Goal: Task Accomplishment & Management: Complete application form

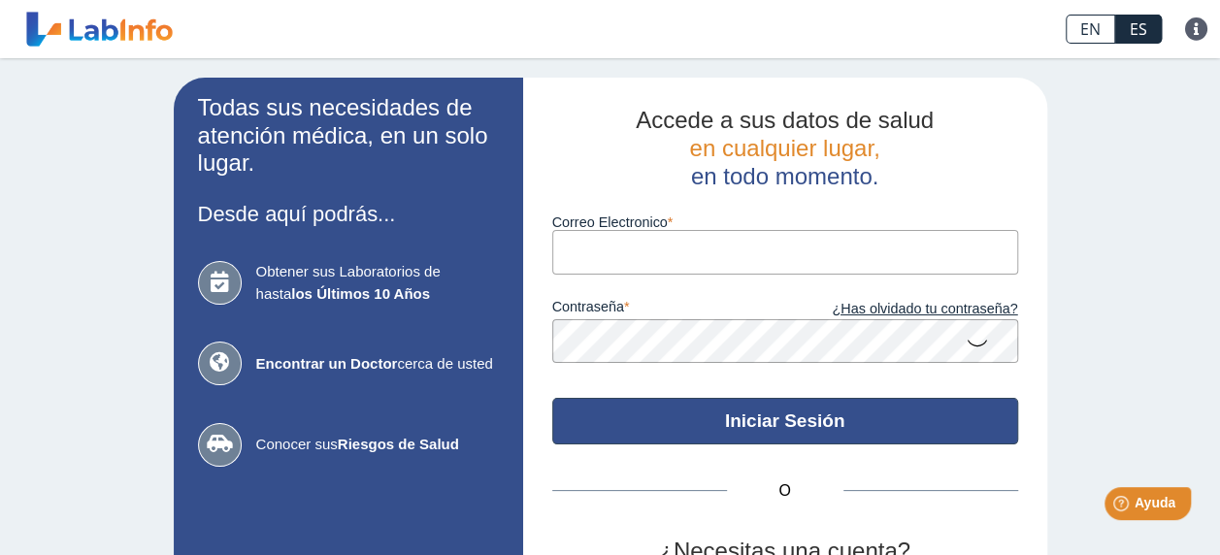
type input "[EMAIL_ADDRESS][DOMAIN_NAME]"
click at [782, 420] on button "Iniciar Sesión" at bounding box center [785, 421] width 466 height 47
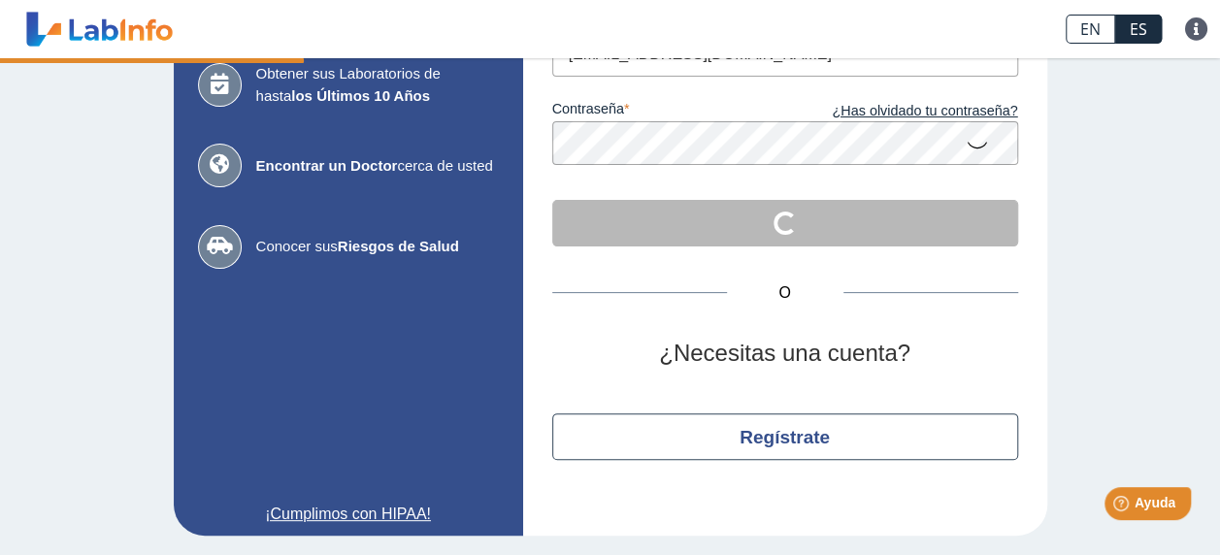
scroll to position [200, 0]
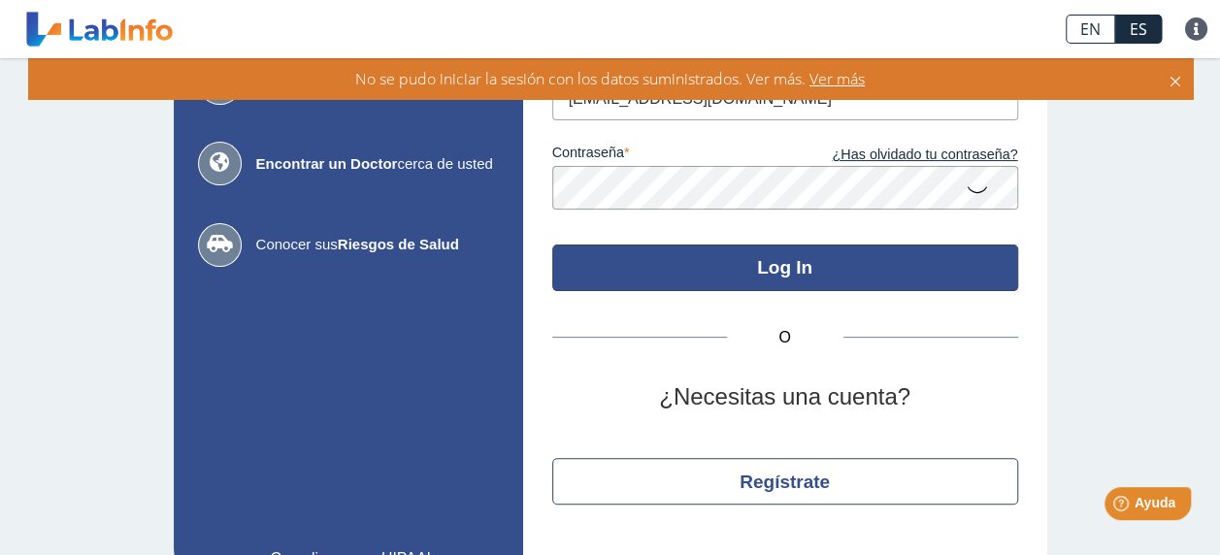
click at [1179, 89] on div "No se pudo iniciar la sesión con los datos suministrados. Ver más. Ver más" at bounding box center [610, 78] width 1164 height 41
click at [1177, 82] on icon at bounding box center [1175, 78] width 16 height 21
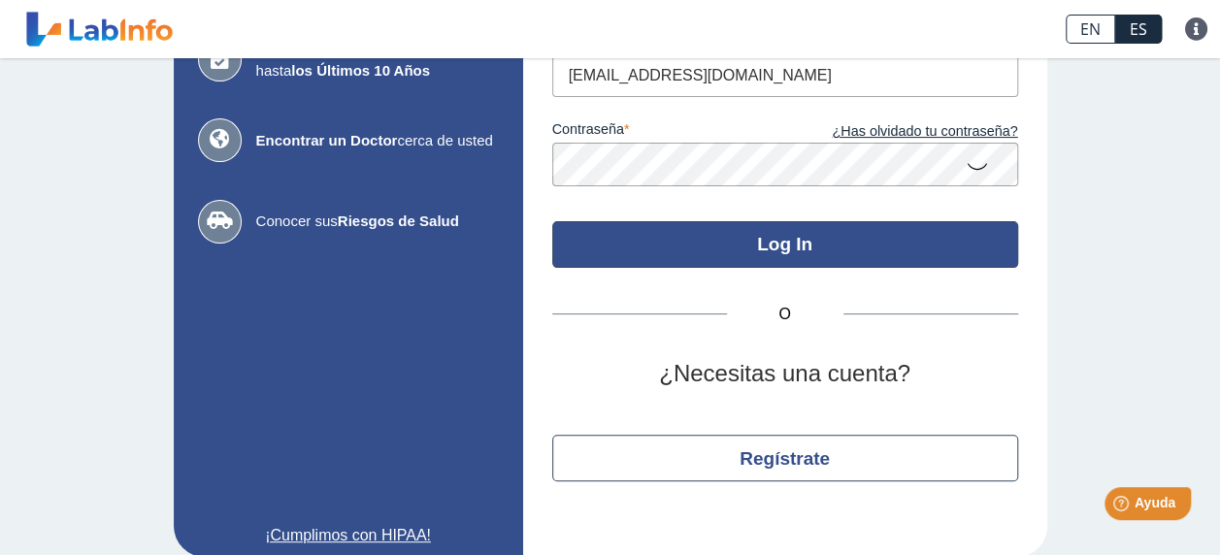
scroll to position [245, 0]
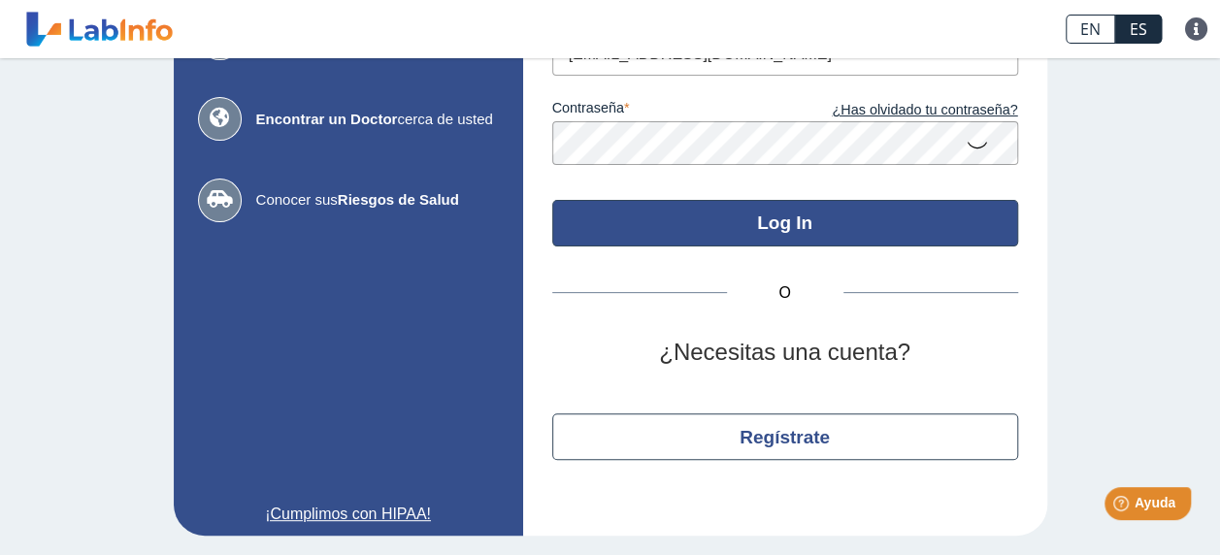
click at [792, 227] on button "Log In" at bounding box center [785, 223] width 466 height 47
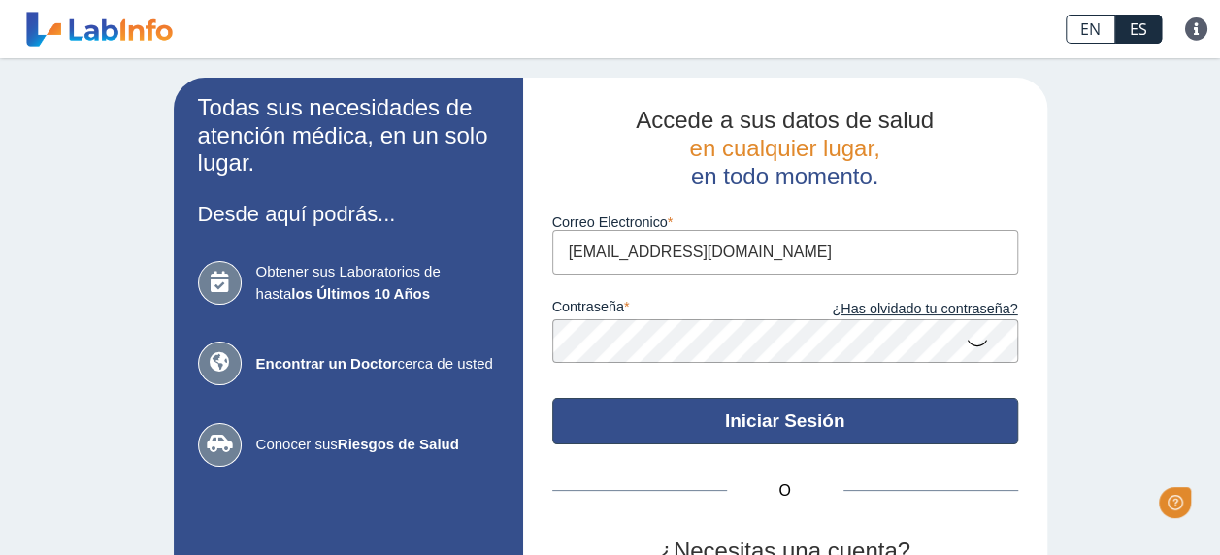
type input "[EMAIL_ADDRESS][DOMAIN_NAME]"
click at [778, 423] on button "Iniciar Sesión" at bounding box center [785, 421] width 466 height 47
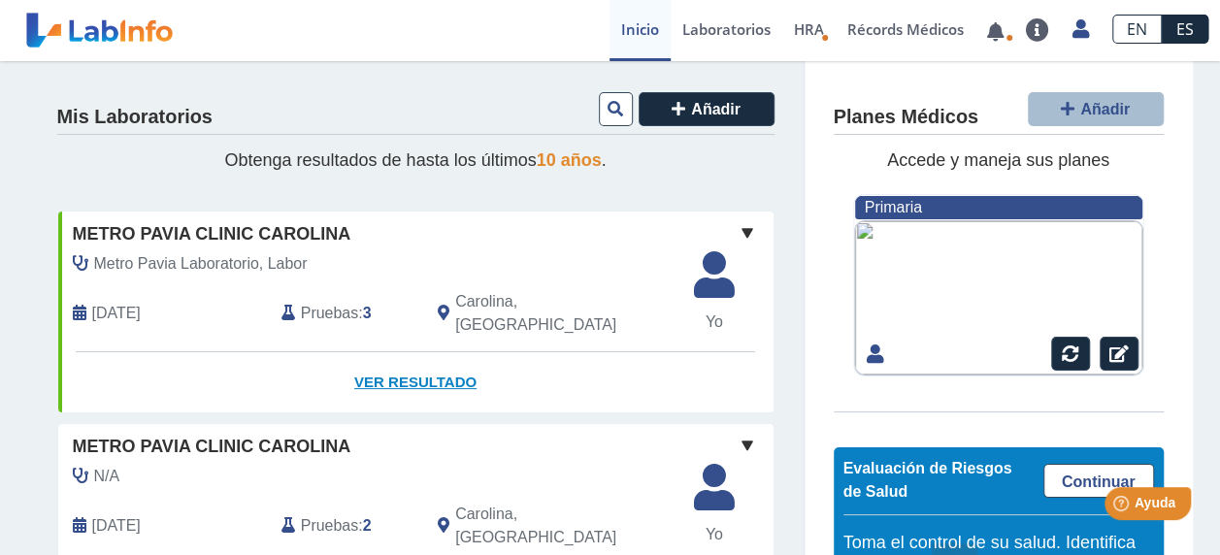
click at [406, 367] on link "Ver Resultado" at bounding box center [415, 382] width 715 height 61
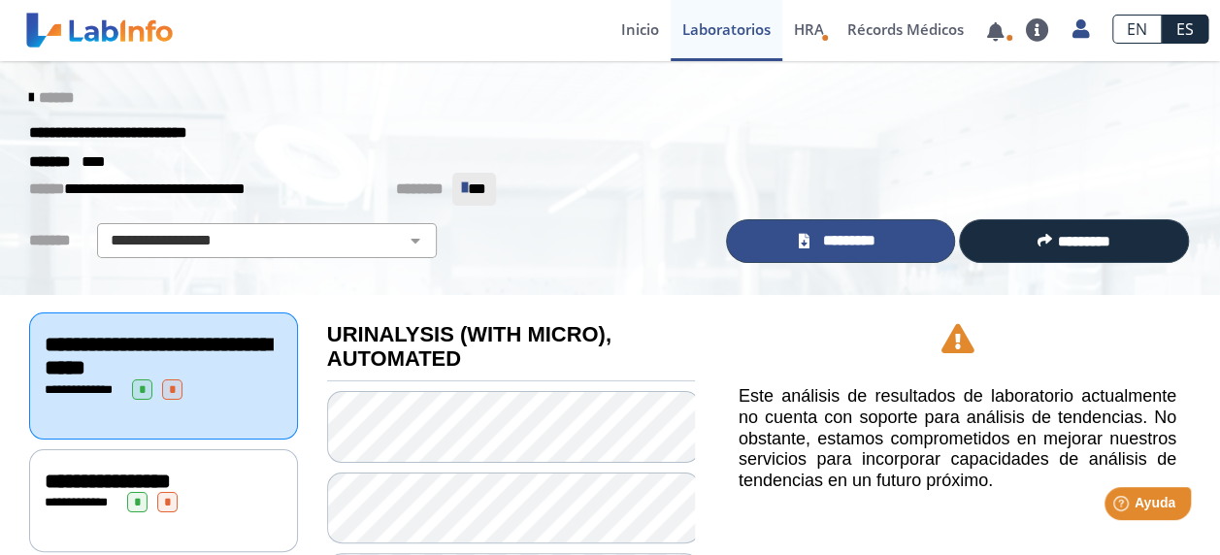
click at [820, 245] on span "*********" at bounding box center [848, 241] width 67 height 22
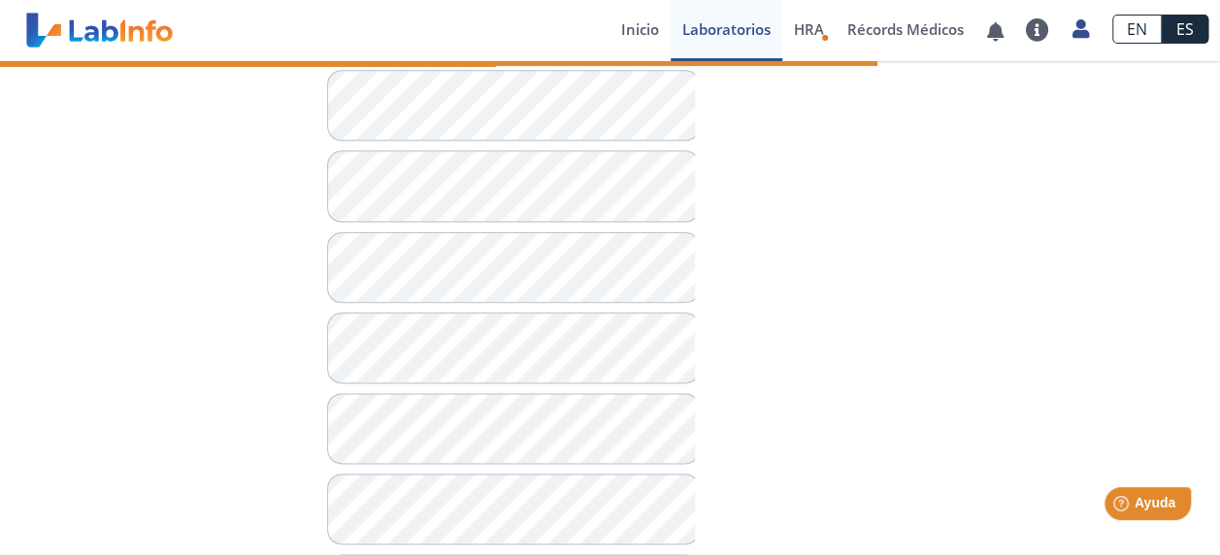
scroll to position [1186, 0]
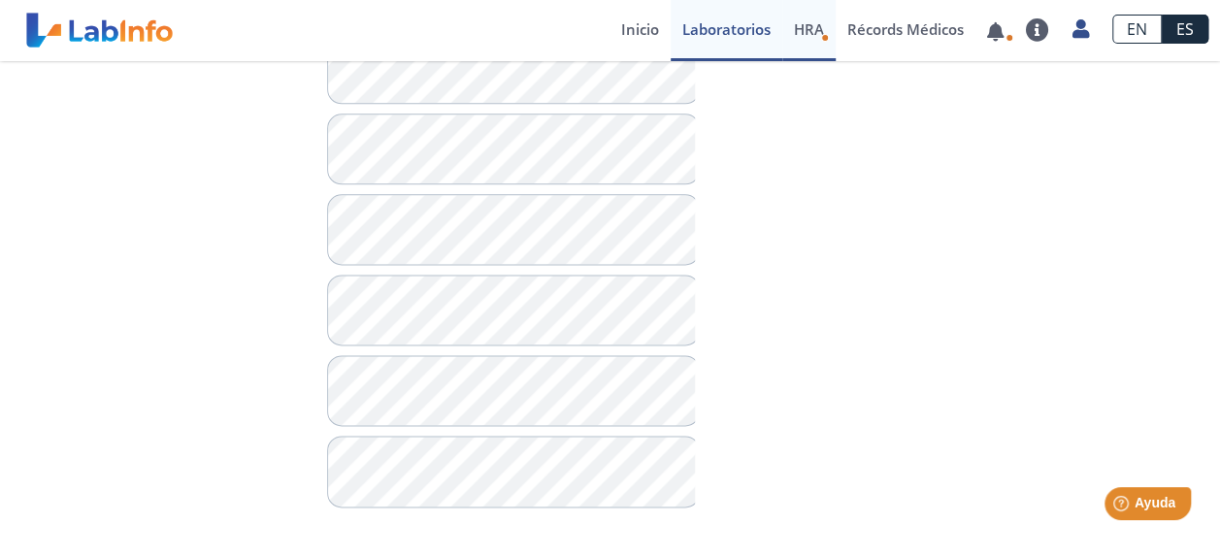
click at [805, 24] on span "HRA" at bounding box center [809, 28] width 30 height 19
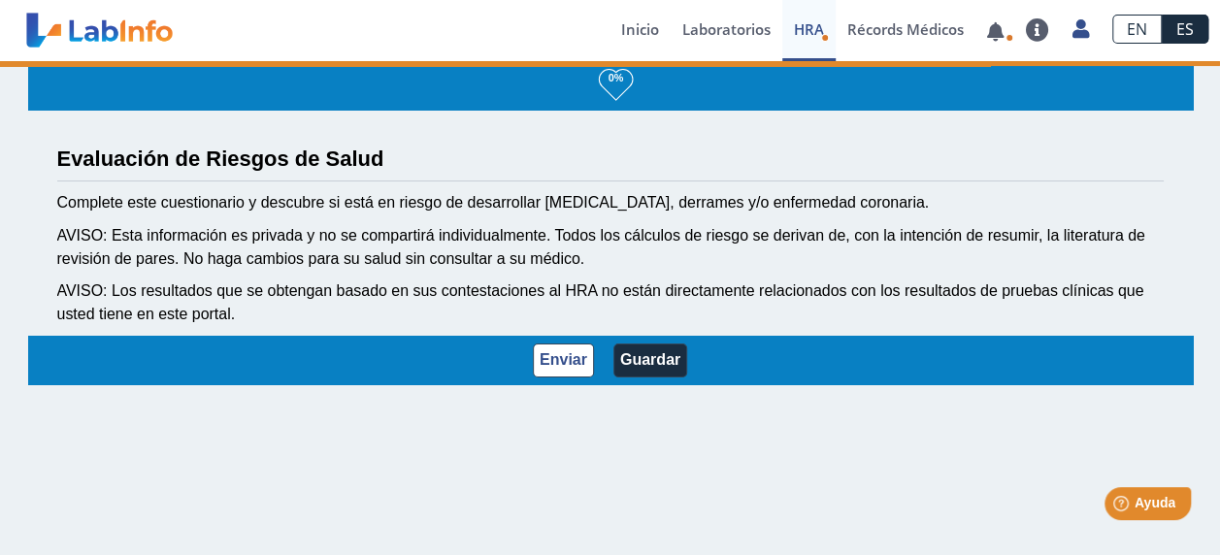
scroll to position [2, 0]
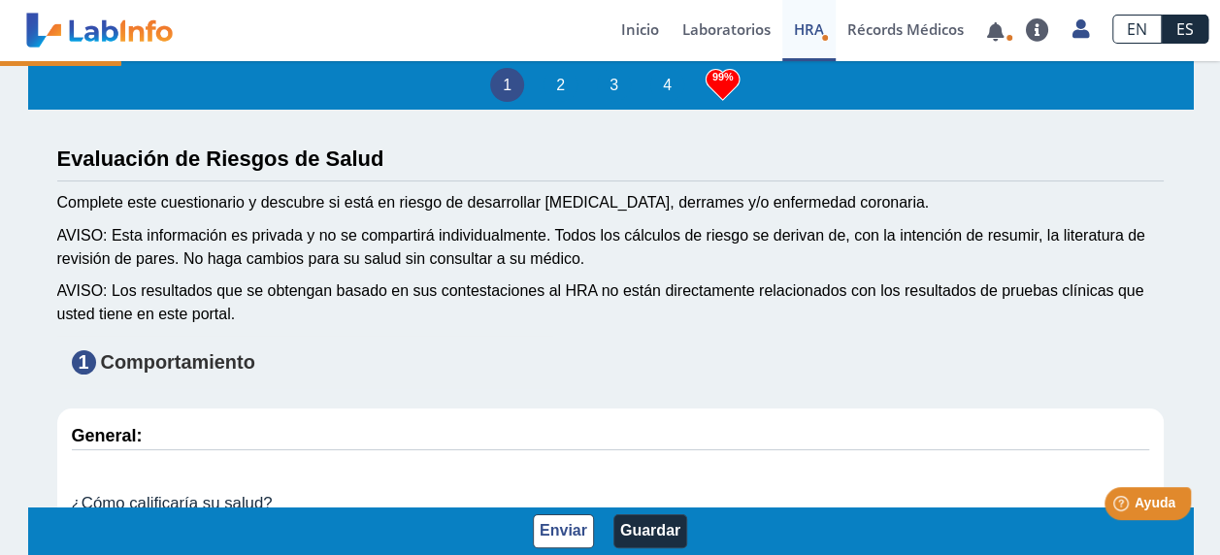
type input "260"
type input "Guillermo Nieves Rivera"
type input "1967-01-21"
type input "939-630-4678"
type input "CARMEN MUNIZ MARTINEZ"
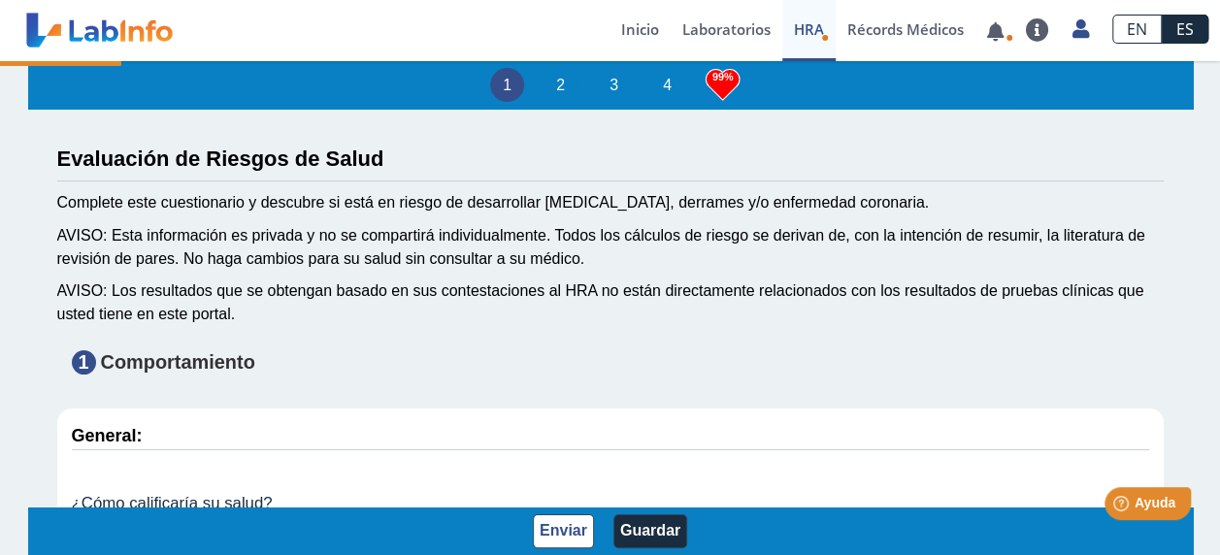
select select
type input "SAN JUAN"
select select "1: 216"
select select "7: 280"
select select "2: 134"
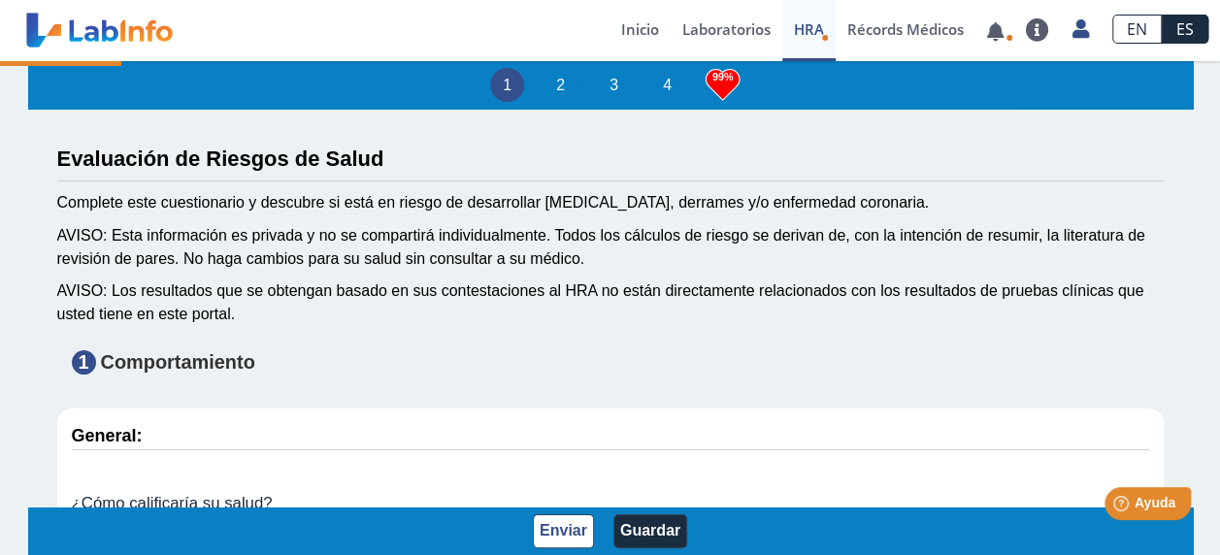
select select "16: 183"
select select "10: 152"
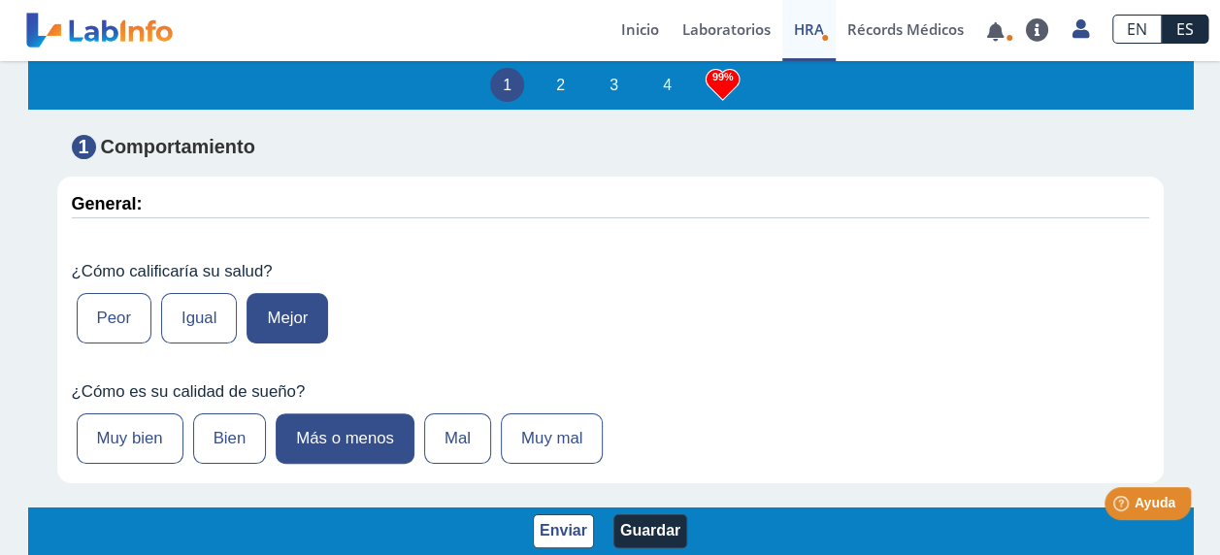
scroll to position [291, 0]
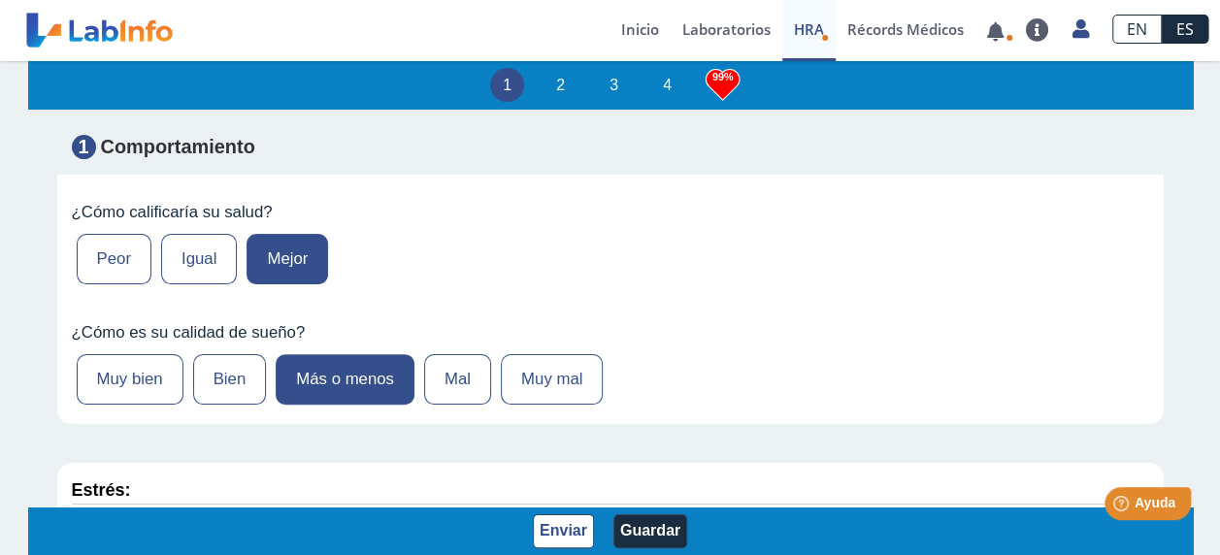
click at [279, 266] on label "Mejor" at bounding box center [287, 259] width 82 height 50
click at [0, 0] on input "Mejor" at bounding box center [0, 0] width 0 height 0
click at [332, 371] on label "Más o menos" at bounding box center [345, 379] width 139 height 50
click at [0, 0] on input "Más o menos" at bounding box center [0, 0] width 0 height 0
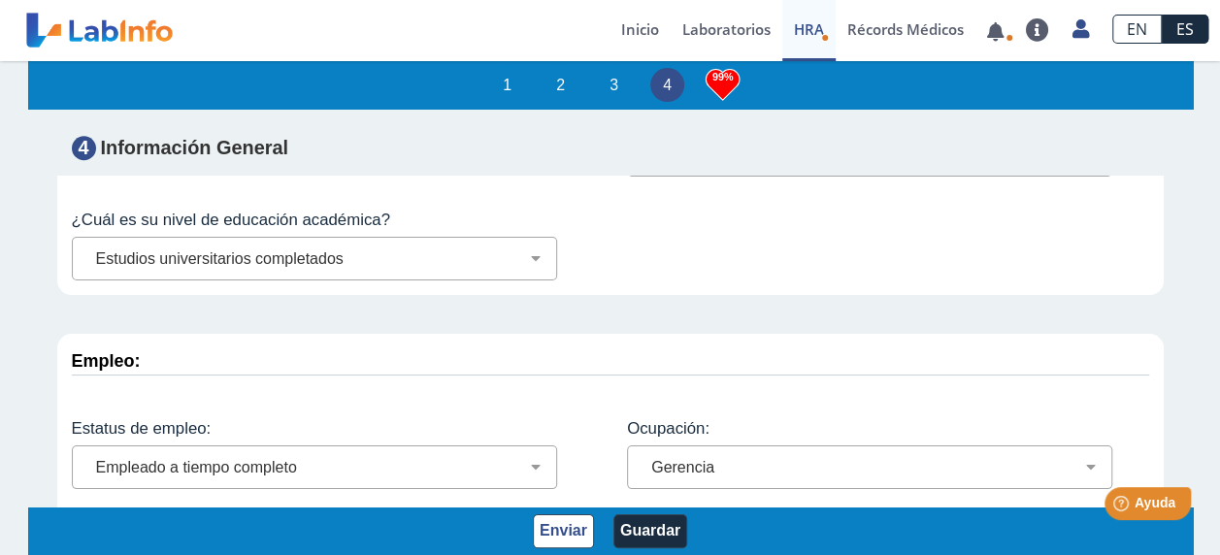
scroll to position [8257, 0]
click at [580, 534] on button "Enviar" at bounding box center [563, 531] width 61 height 34
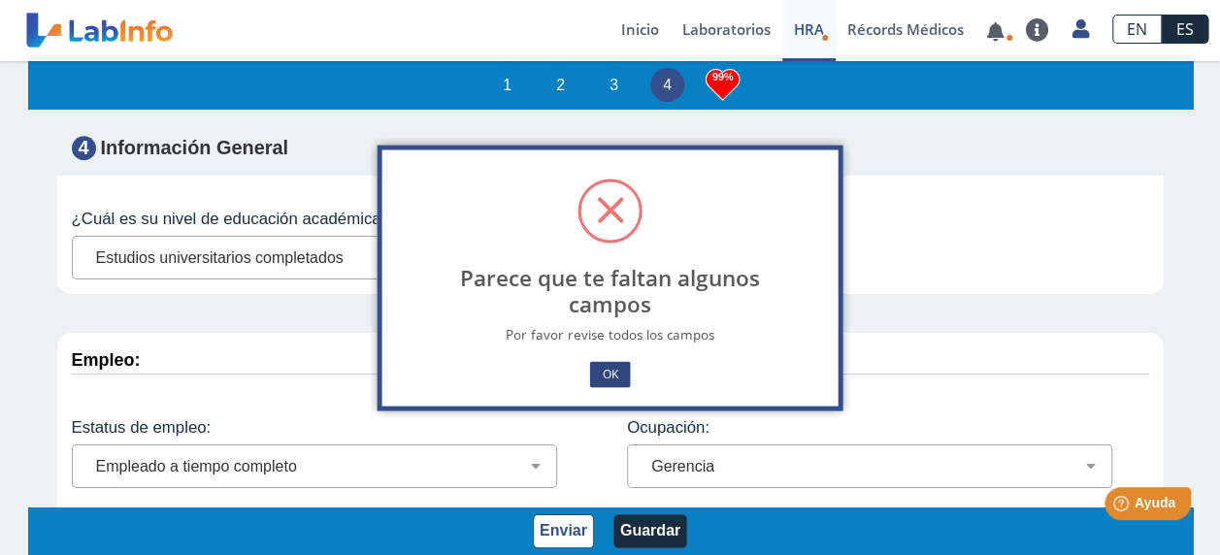
click at [613, 373] on button "OK" at bounding box center [609, 374] width 41 height 26
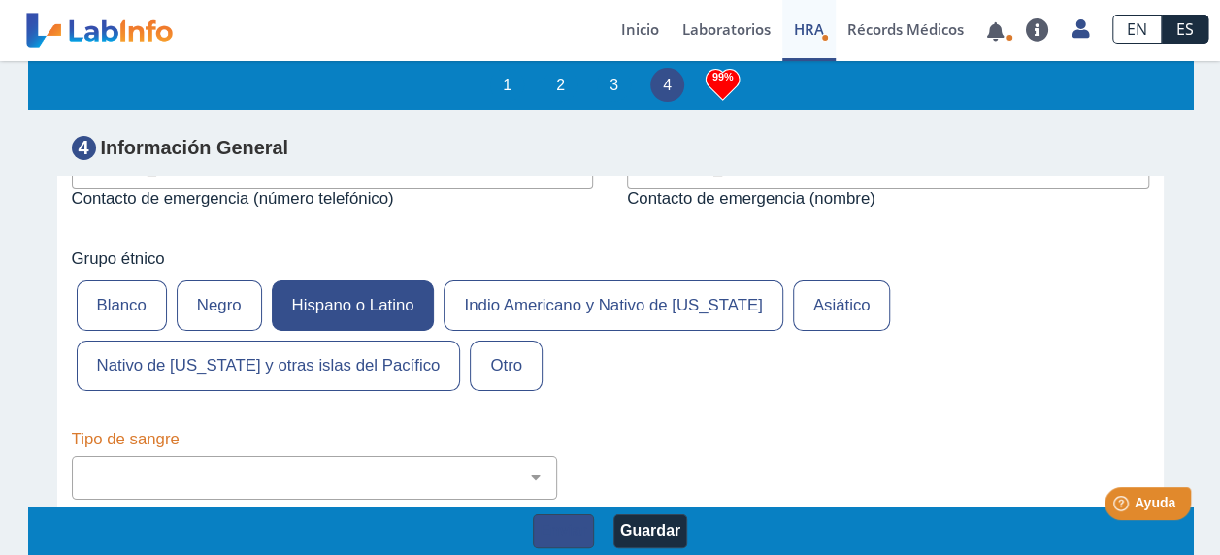
scroll to position [7286, 0]
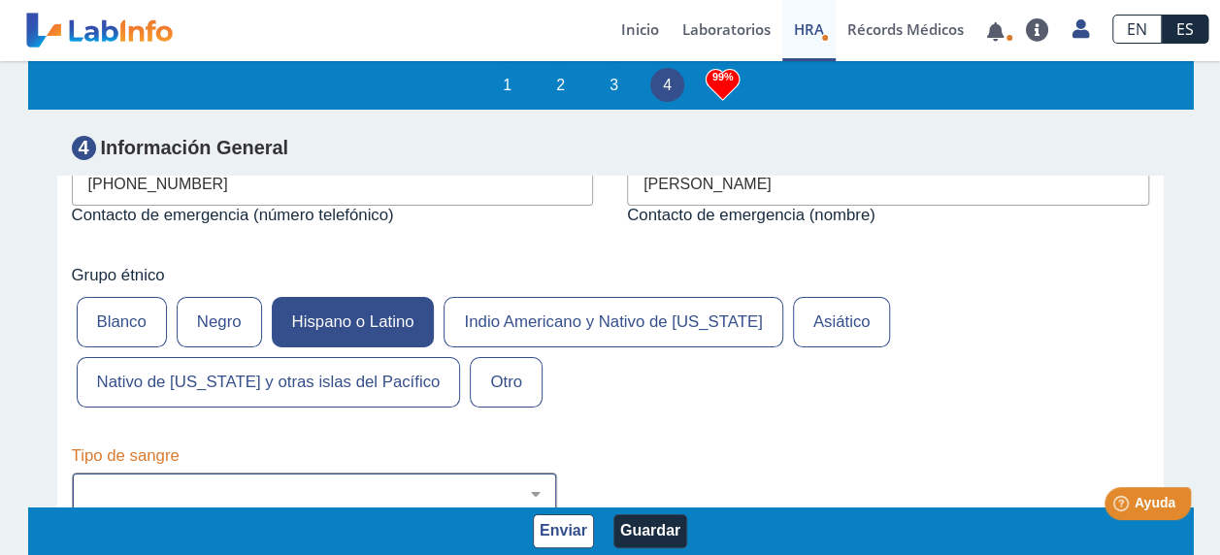
click at [526, 485] on select "No estoy seguro O Negativo O Positivo A Negativo A Positivo B Negativo B Positi…" at bounding box center [322, 494] width 468 height 18
select select "1: 227"
click at [88, 485] on select "No estoy seguro O Negativo O Positivo A Negativo A Positivo B Negativo B Positi…" at bounding box center [322, 494] width 468 height 18
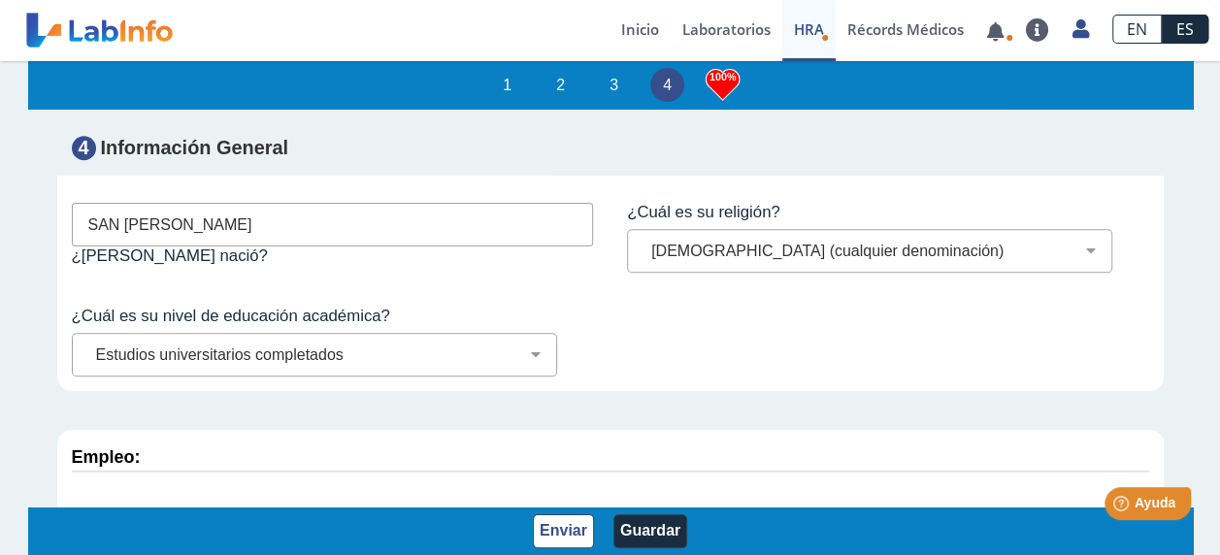
scroll to position [7965, 0]
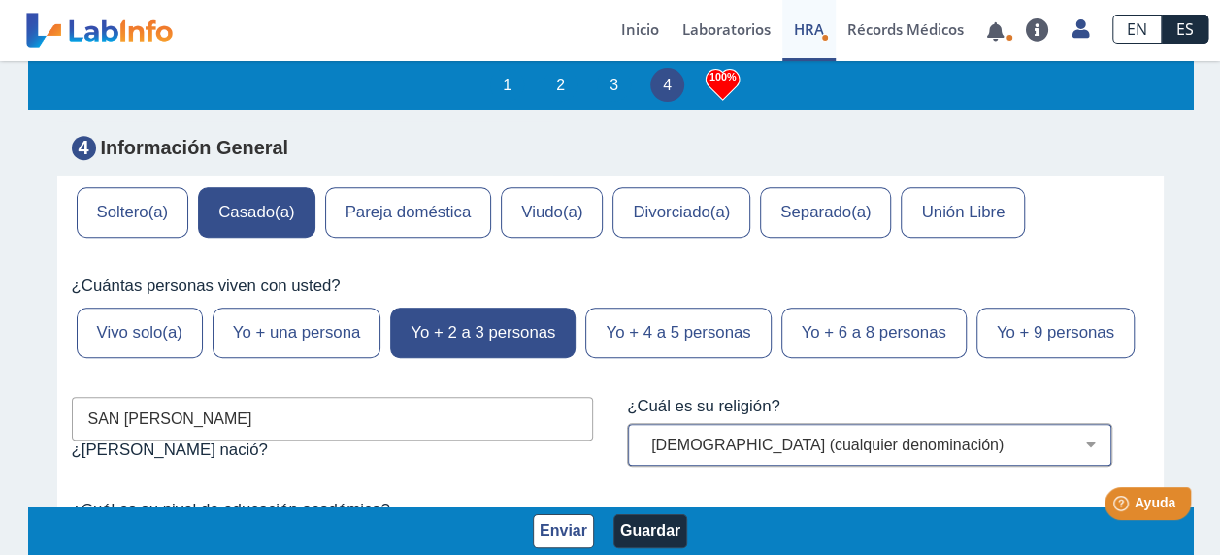
click at [1073, 436] on select "Cristiano (cualquier denominación) Judío Ortodoxo Mormón Musulmán Adventista Te…" at bounding box center [877, 445] width 468 height 18
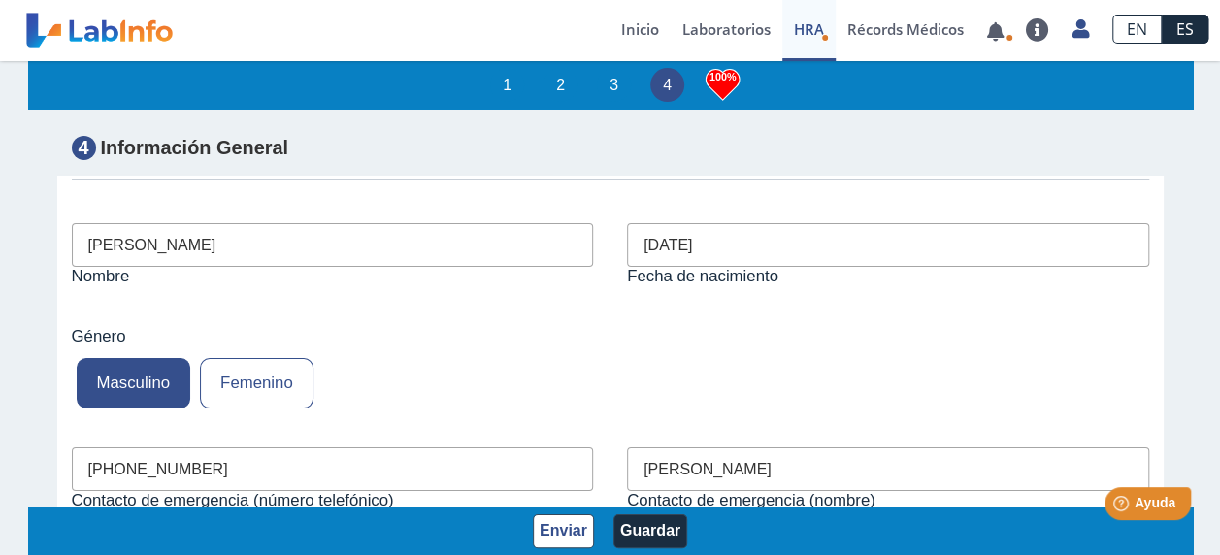
scroll to position [6996, 0]
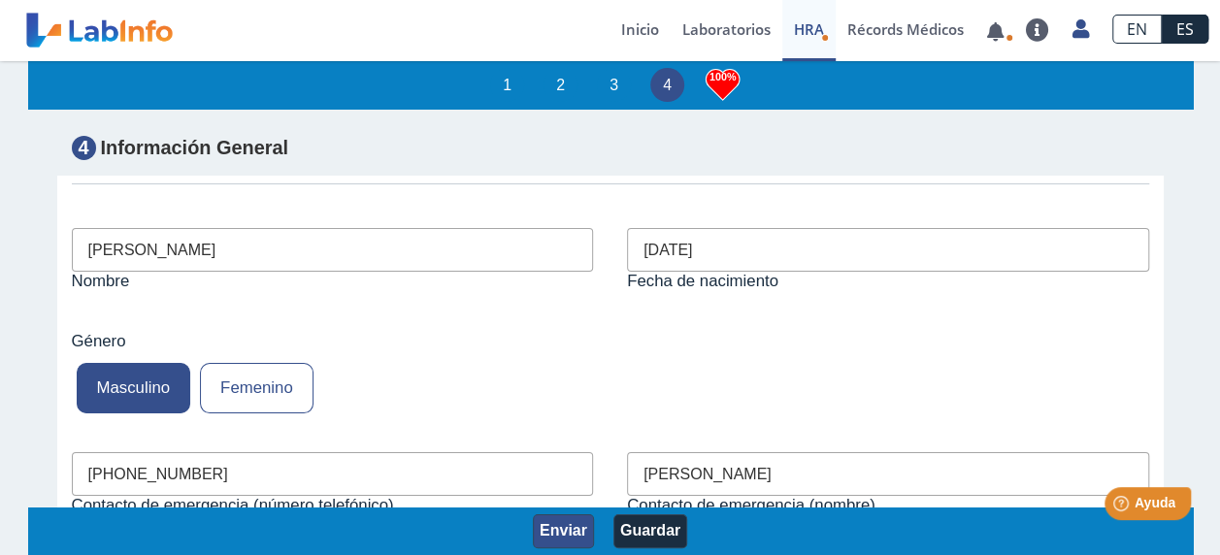
click at [547, 526] on button "Enviar" at bounding box center [563, 531] width 61 height 34
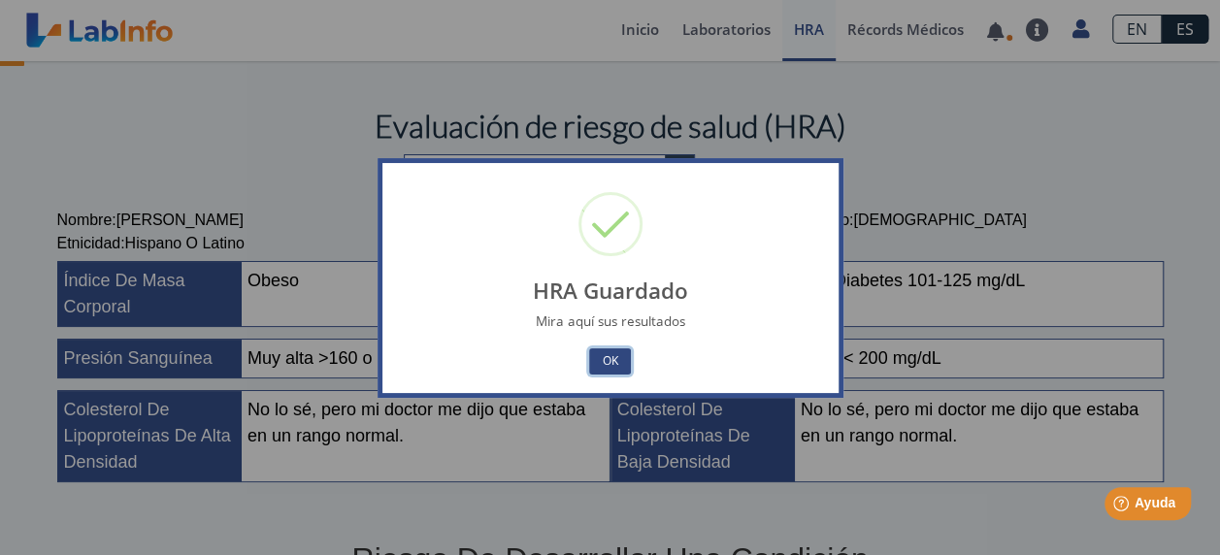
click at [607, 357] on button "OK" at bounding box center [609, 361] width 41 height 26
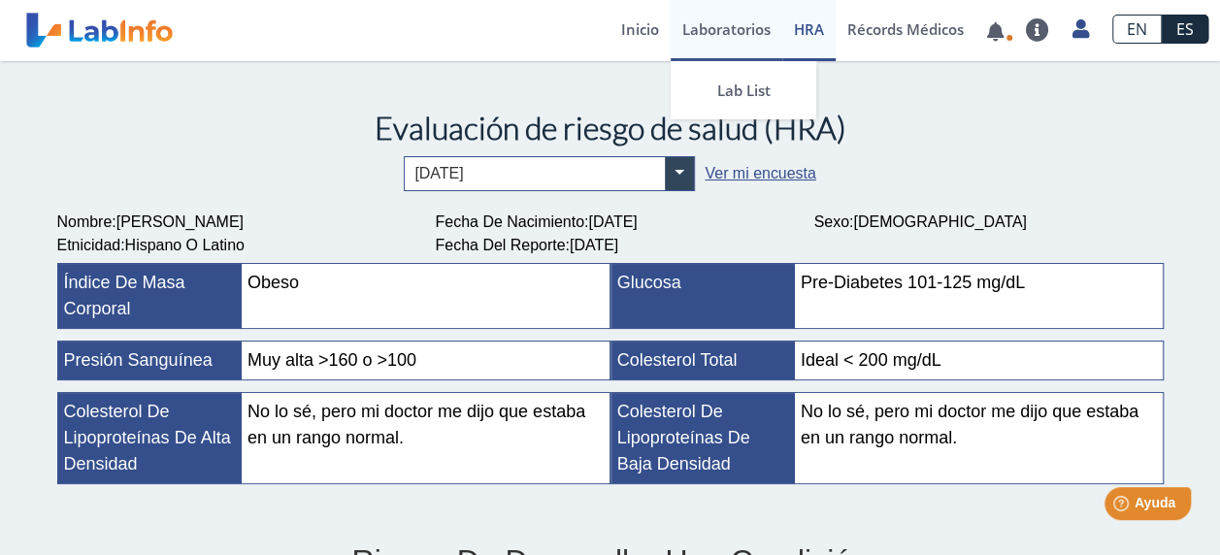
click at [724, 26] on link "Laboratorios" at bounding box center [727, 30] width 112 height 61
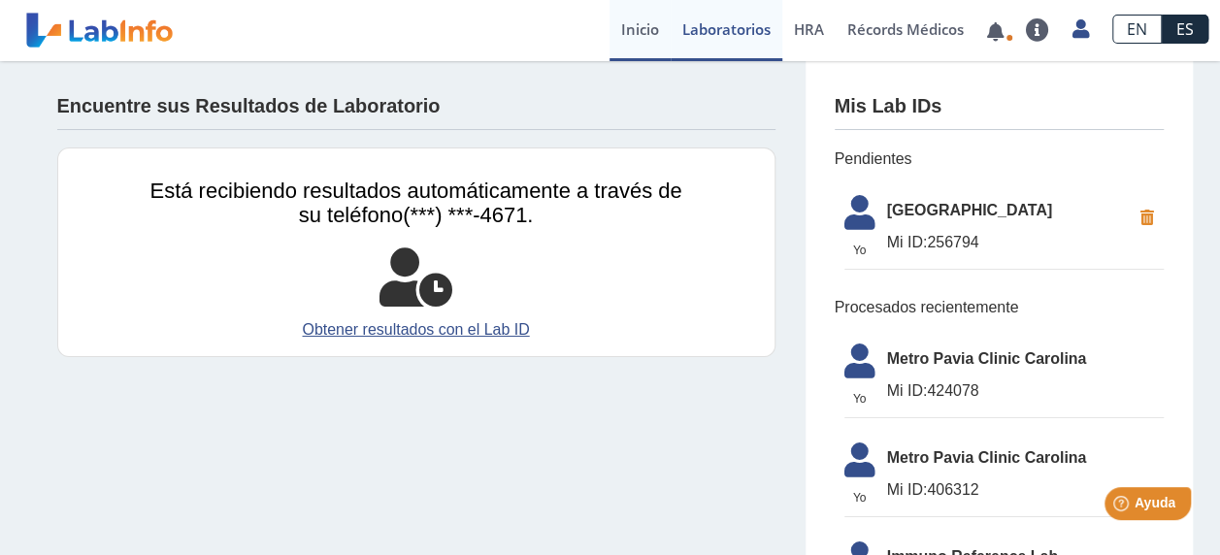
click at [624, 31] on link "Inicio" at bounding box center [639, 30] width 61 height 61
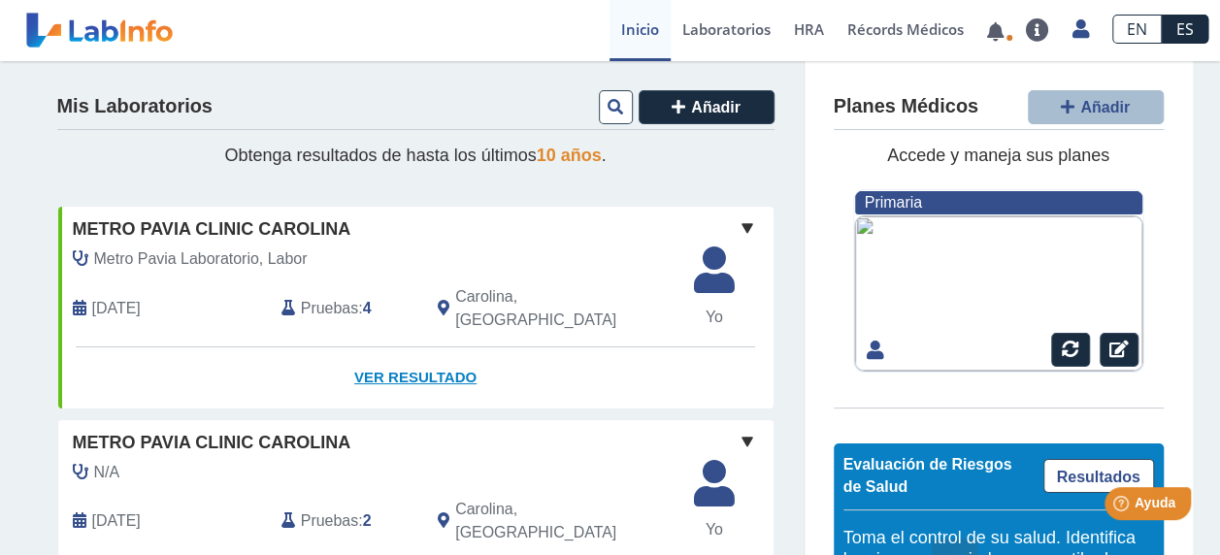
click at [423, 355] on link "Ver Resultado" at bounding box center [415, 377] width 715 height 61
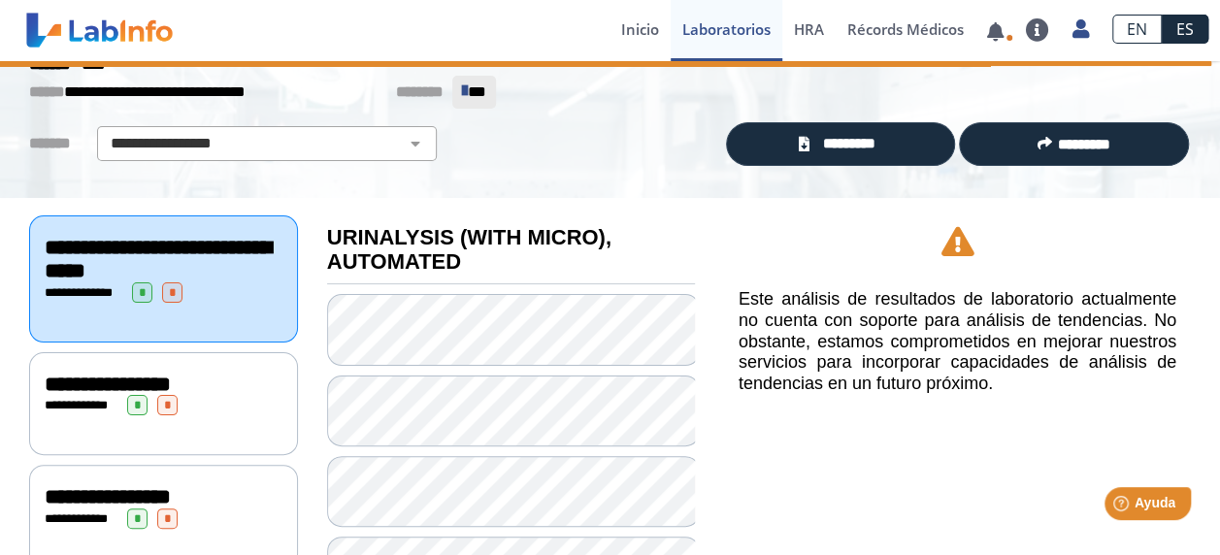
scroll to position [97, 0]
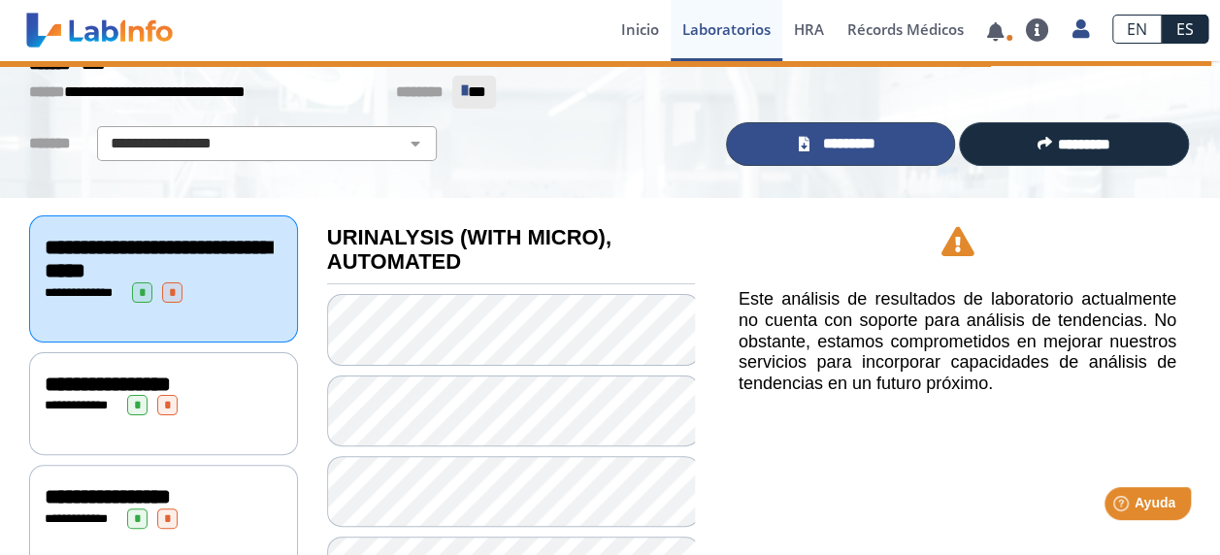
click at [862, 144] on span "*********" at bounding box center [848, 144] width 67 height 22
